Goal: Task Accomplishment & Management: Manage account settings

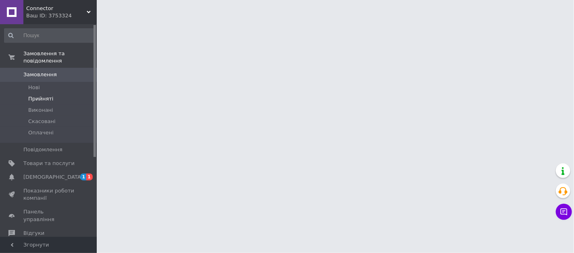
click at [43, 95] on span "Прийняті" at bounding box center [40, 98] width 25 height 7
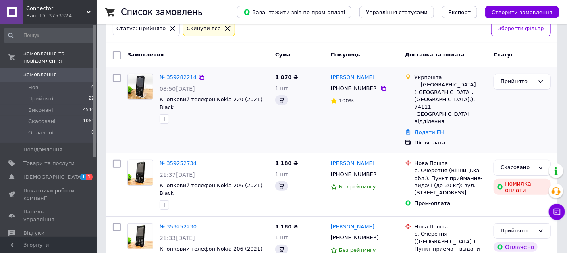
scroll to position [89, 0]
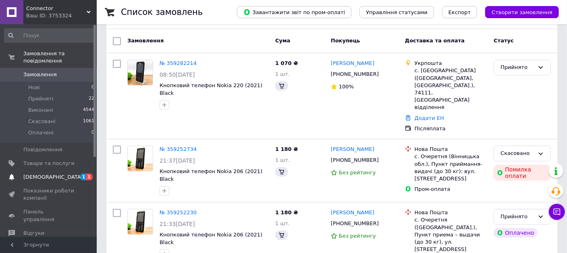
click at [52, 173] on span "[DEMOGRAPHIC_DATA]" at bounding box center [53, 176] width 60 height 7
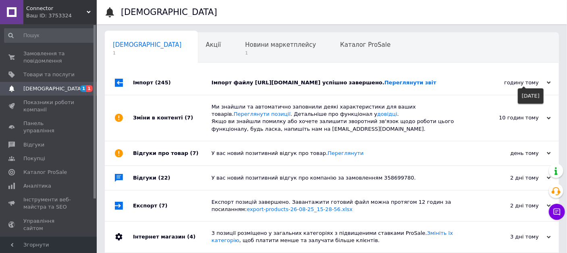
click at [548, 82] on icon at bounding box center [549, 83] width 4 height 4
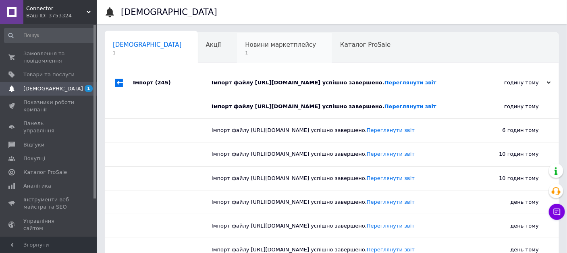
click at [245, 48] on span "Новини маркетплейсу" at bounding box center [280, 44] width 71 height 7
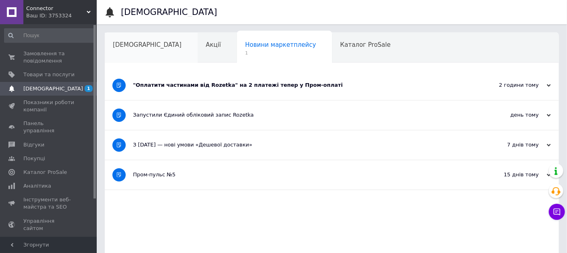
click at [134, 52] on div "[DEMOGRAPHIC_DATA]" at bounding box center [151, 48] width 93 height 31
